Goal: Task Accomplishment & Management: Manage account settings

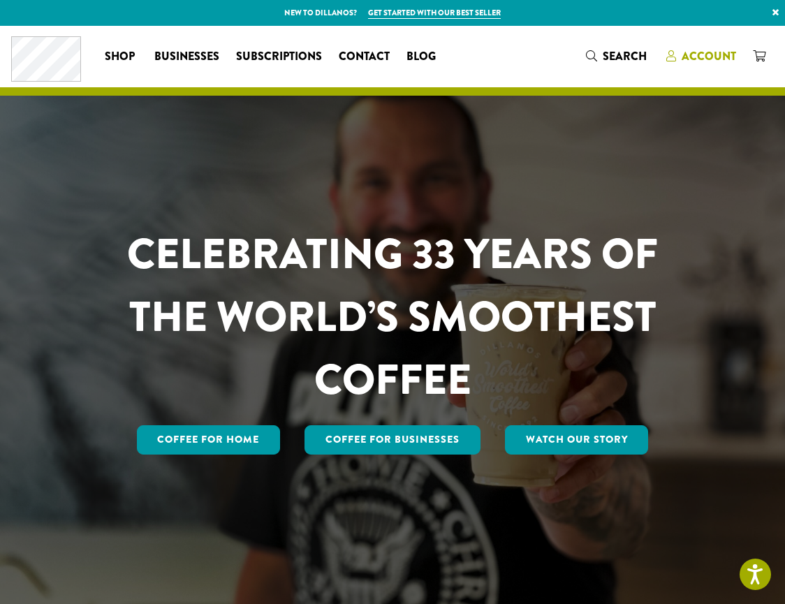
click at [687, 64] on span "Account" at bounding box center [701, 56] width 70 height 17
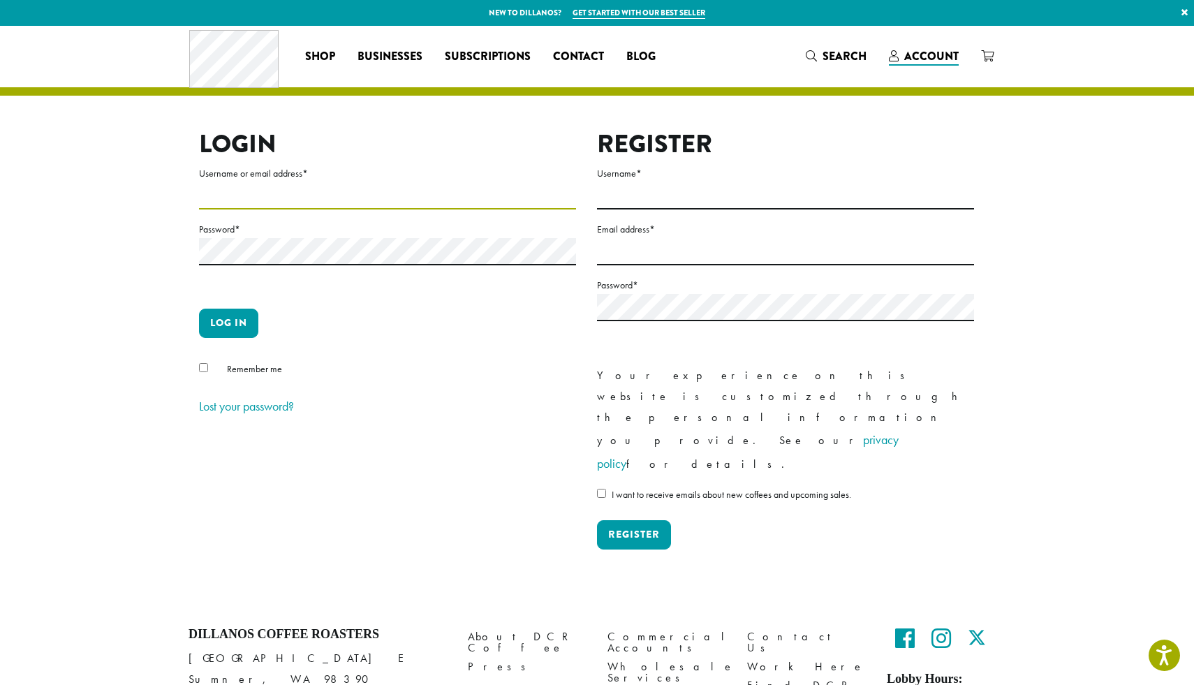
click at [339, 198] on input "Username or email address *" at bounding box center [387, 195] width 377 height 27
type input "*"
type input "**********"
click at [213, 325] on button "Log in" at bounding box center [228, 323] width 59 height 29
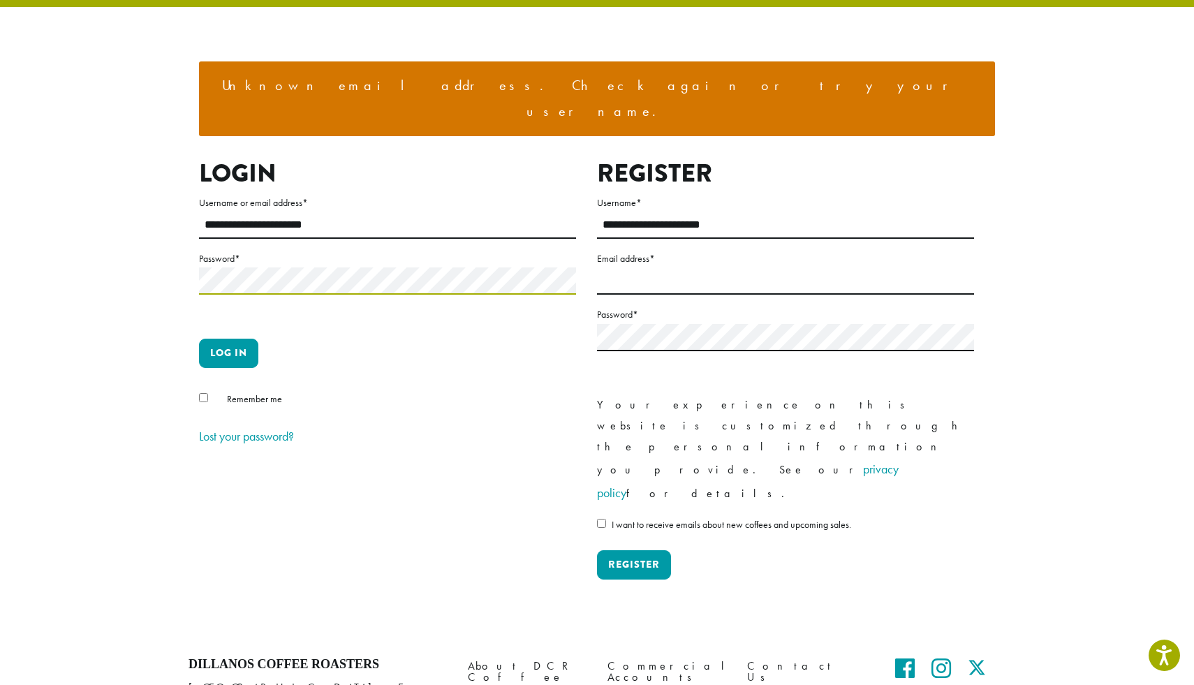
scroll to position [126, 0]
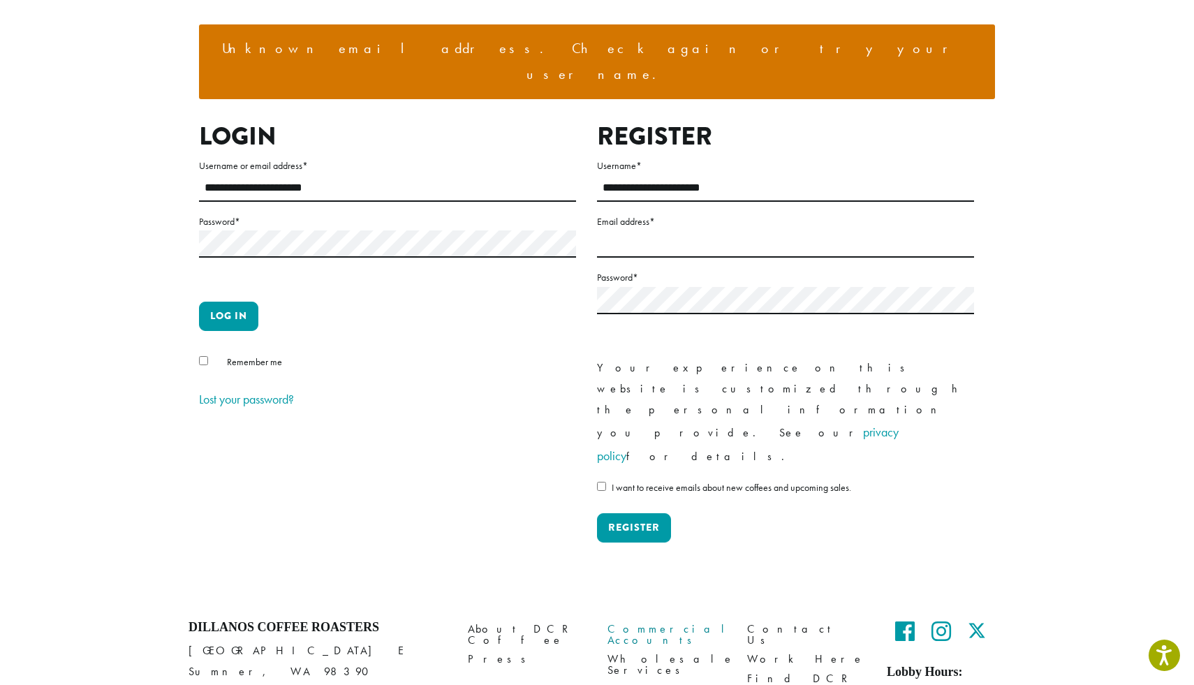
click at [691, 620] on link "Commercial Accounts" at bounding box center [666, 635] width 119 height 30
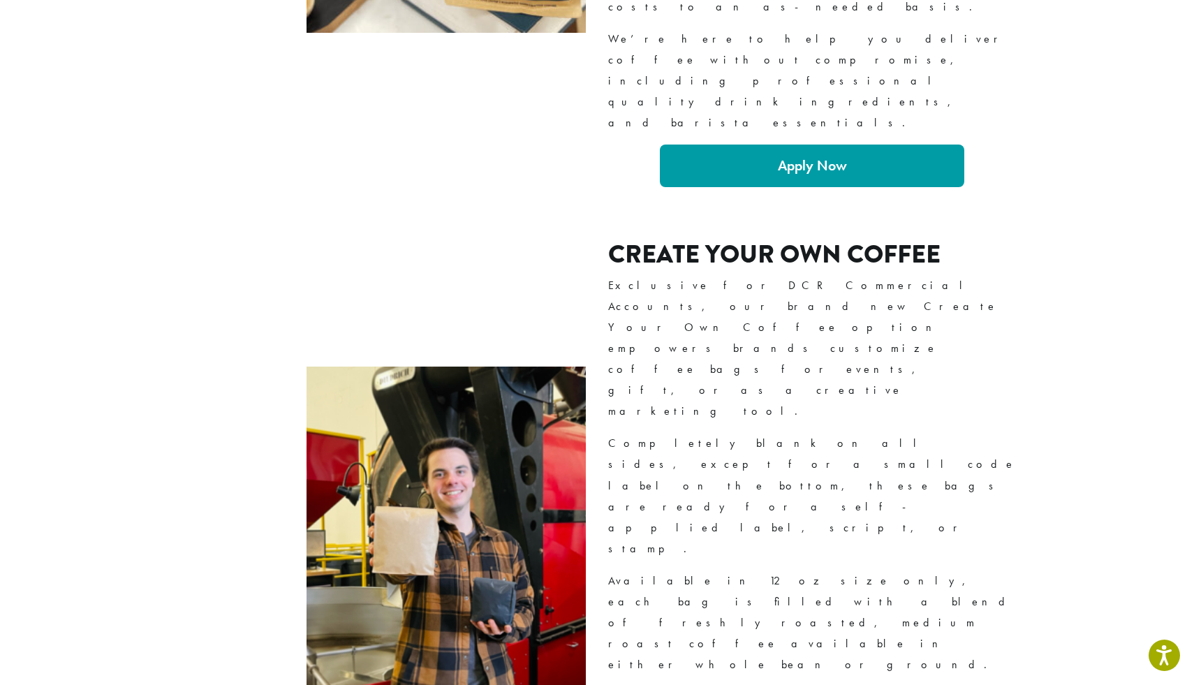
scroll to position [2023, 0]
